Goal: Task Accomplishment & Management: Use online tool/utility

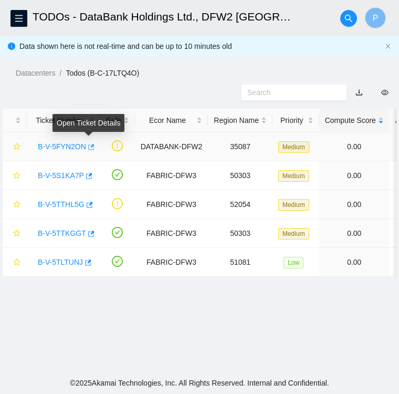
click at [88, 148] on icon "button" at bounding box center [90, 146] width 7 height 7
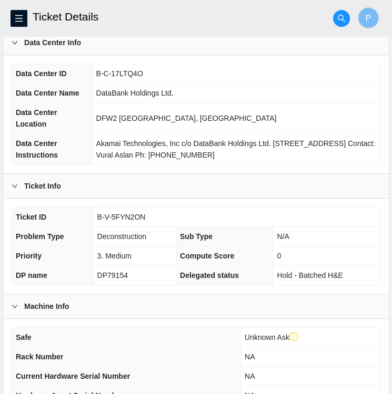
scroll to position [75, 0]
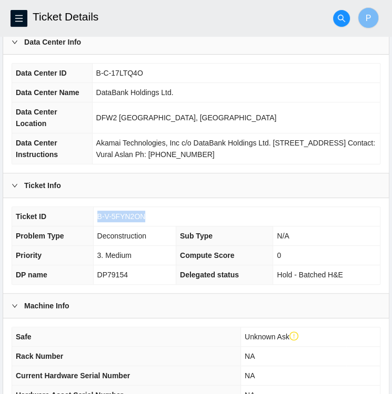
drag, startPoint x: 146, startPoint y: 215, endPoint x: 96, endPoint y: 224, distance: 51.3
click at [96, 224] on tbody "Ticket ID B-V-5FYN2ON Problem Type Deconstruction Sub Type N/A Priority 3. Medi…" at bounding box center [195, 245] width 367 height 77
copy span "B-V-5FYN2ON"
